Goal: Find specific page/section: Find specific page/section

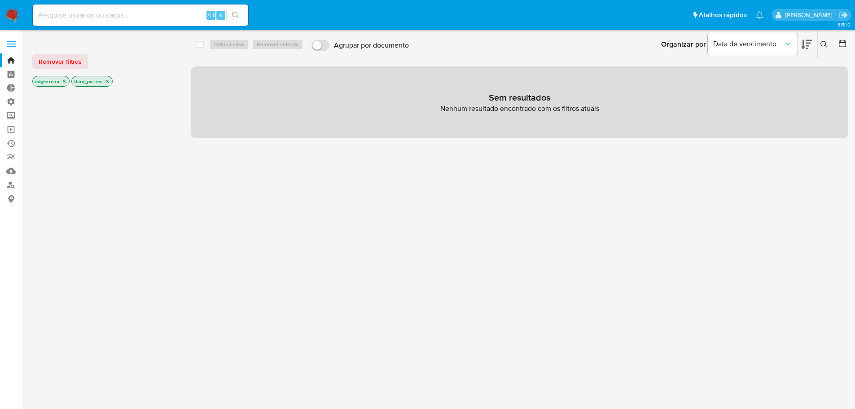
click at [149, 17] on input at bounding box center [140, 15] width 215 height 12
click at [16, 184] on link "Localizador de pessoas" at bounding box center [53, 185] width 107 height 14
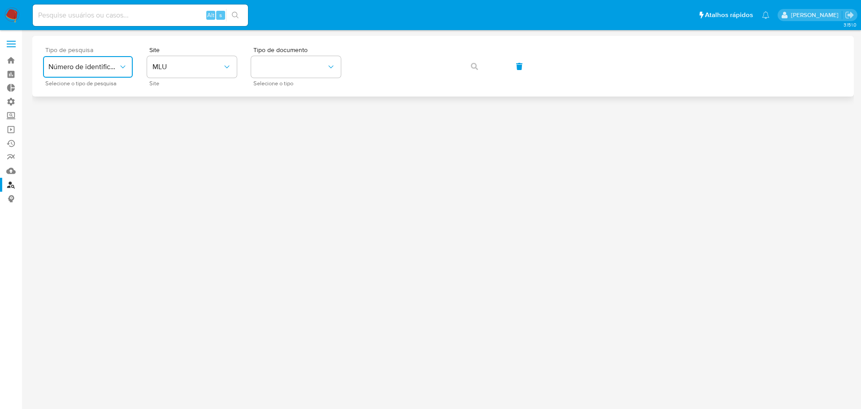
click at [95, 66] on span "Número de identificação" at bounding box center [83, 66] width 70 height 9
click at [83, 102] on span "Número de identificação" at bounding box center [85, 96] width 74 height 18
click at [175, 72] on button "site_id" at bounding box center [192, 67] width 90 height 22
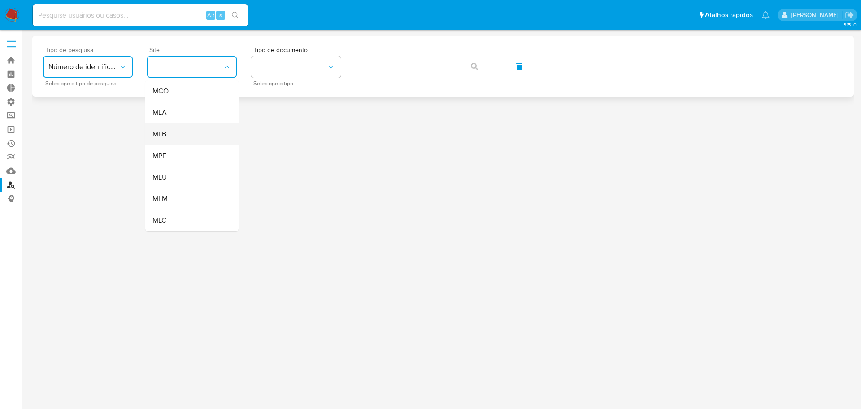
click at [170, 131] on div "MLB" at bounding box center [190, 134] width 74 height 22
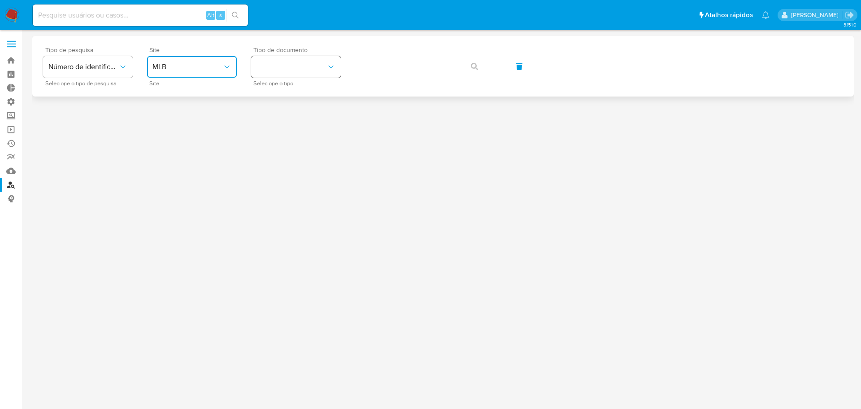
click at [261, 70] on button "identificationType" at bounding box center [296, 67] width 90 height 22
drag, startPoint x: 266, startPoint y: 120, endPoint x: 272, endPoint y: 119, distance: 6.4
click at [266, 121] on span "CPF" at bounding box center [263, 121] width 13 height 9
click at [472, 71] on span "button" at bounding box center [474, 67] width 7 height 20
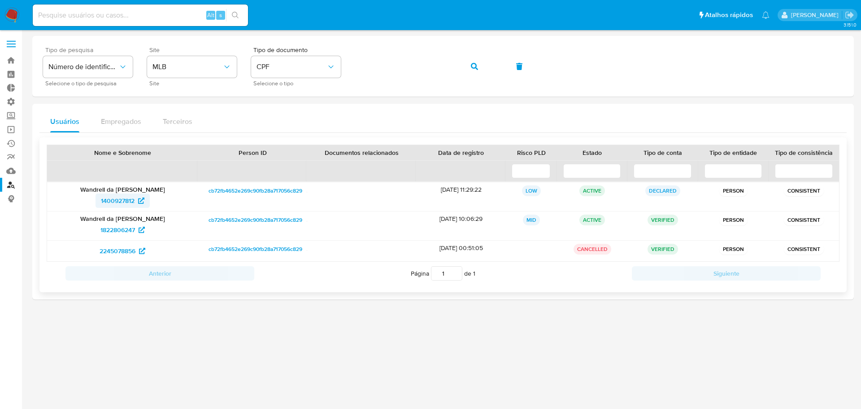
click at [122, 203] on span "1400927812" at bounding box center [118, 200] width 34 height 14
click at [109, 200] on span "1400927812" at bounding box center [118, 200] width 34 height 14
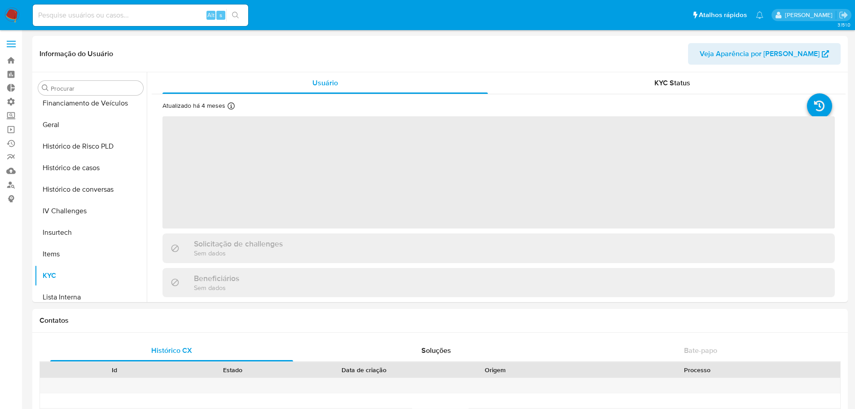
scroll to position [379, 0]
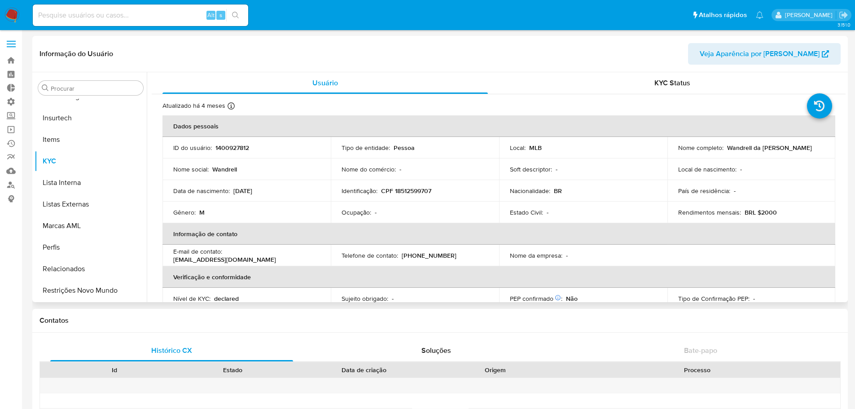
select select "10"
drag, startPoint x: 739, startPoint y: 150, endPoint x: 829, endPoint y: 146, distance: 90.7
click at [829, 146] on td "Nome completo : Wandrell da Conceicao Santana" at bounding box center [751, 148] width 168 height 22
click at [798, 151] on p "Wandrell da [PERSON_NAME]" at bounding box center [769, 148] width 85 height 8
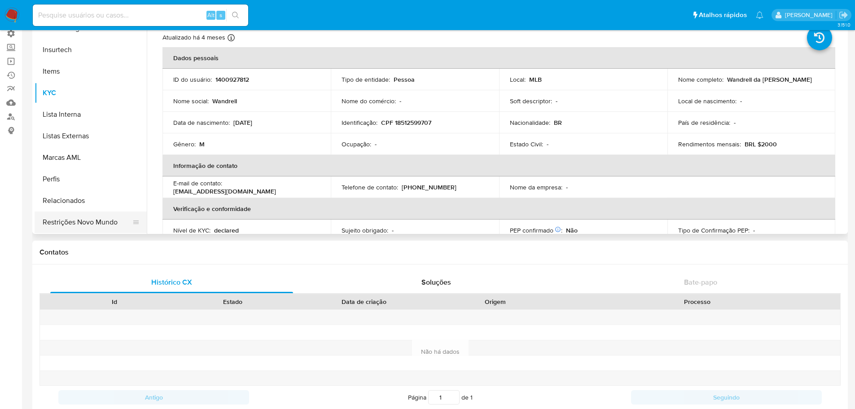
scroll to position [90, 0]
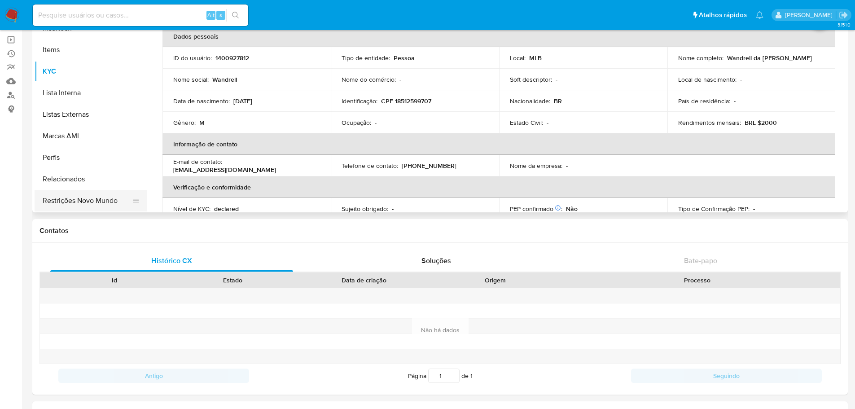
click at [66, 198] on button "Restrições Novo Mundo" at bounding box center [87, 201] width 105 height 22
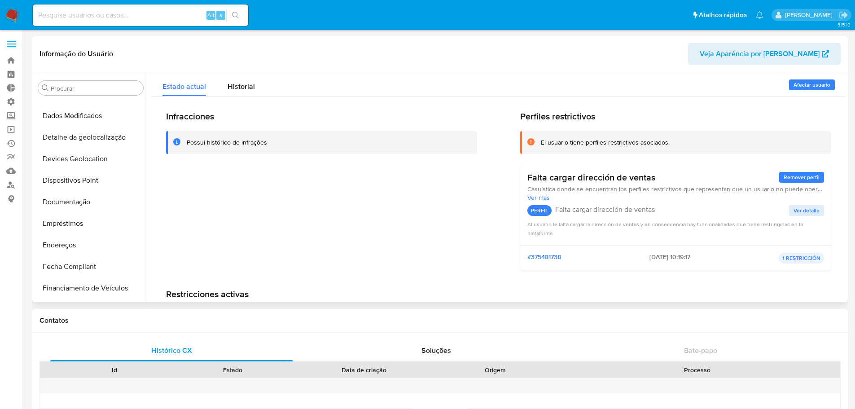
scroll to position [65, 0]
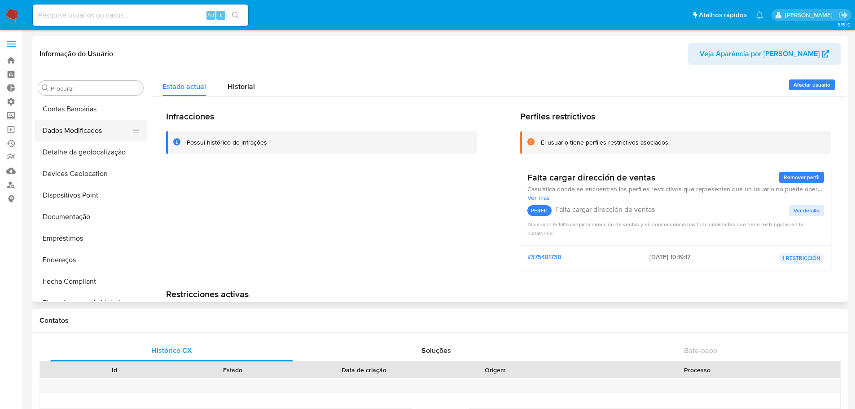
click at [82, 129] on button "Dados Modificados" at bounding box center [87, 131] width 105 height 22
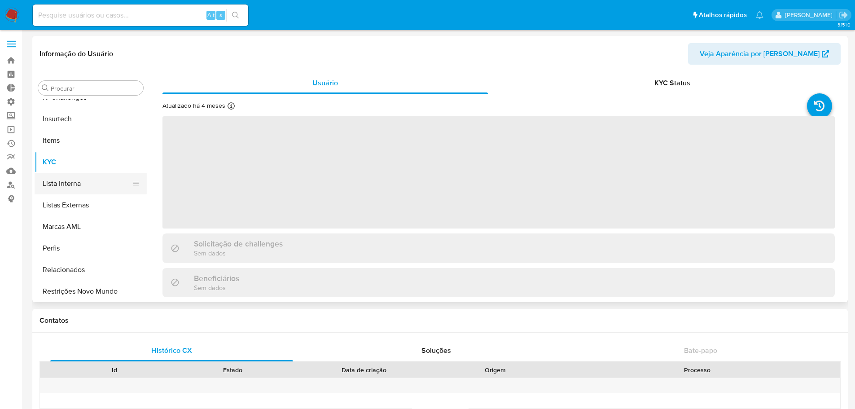
scroll to position [379, 0]
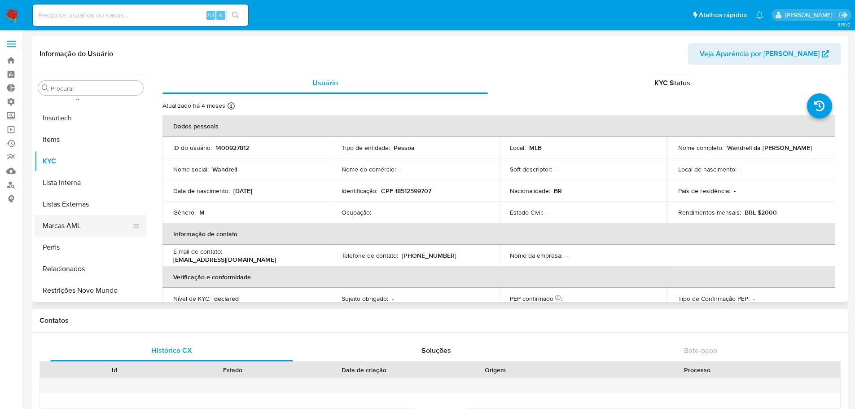
select select "10"
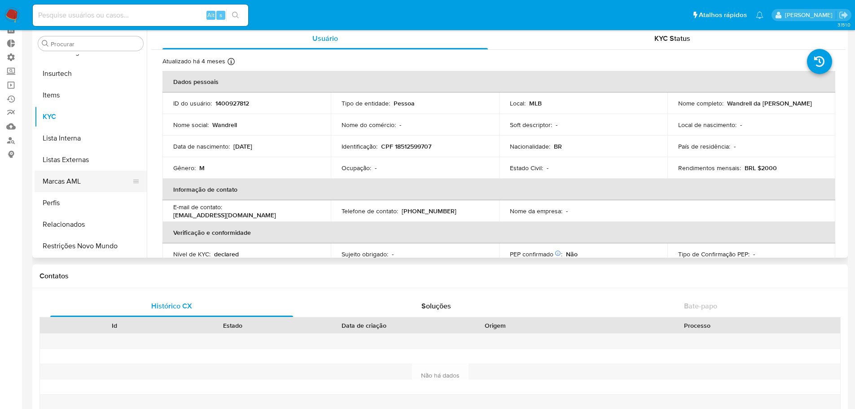
scroll to position [45, 0]
click at [84, 248] on button "Restrições Novo Mundo" at bounding box center [87, 246] width 105 height 22
